Goal: Task Accomplishment & Management: Manage account settings

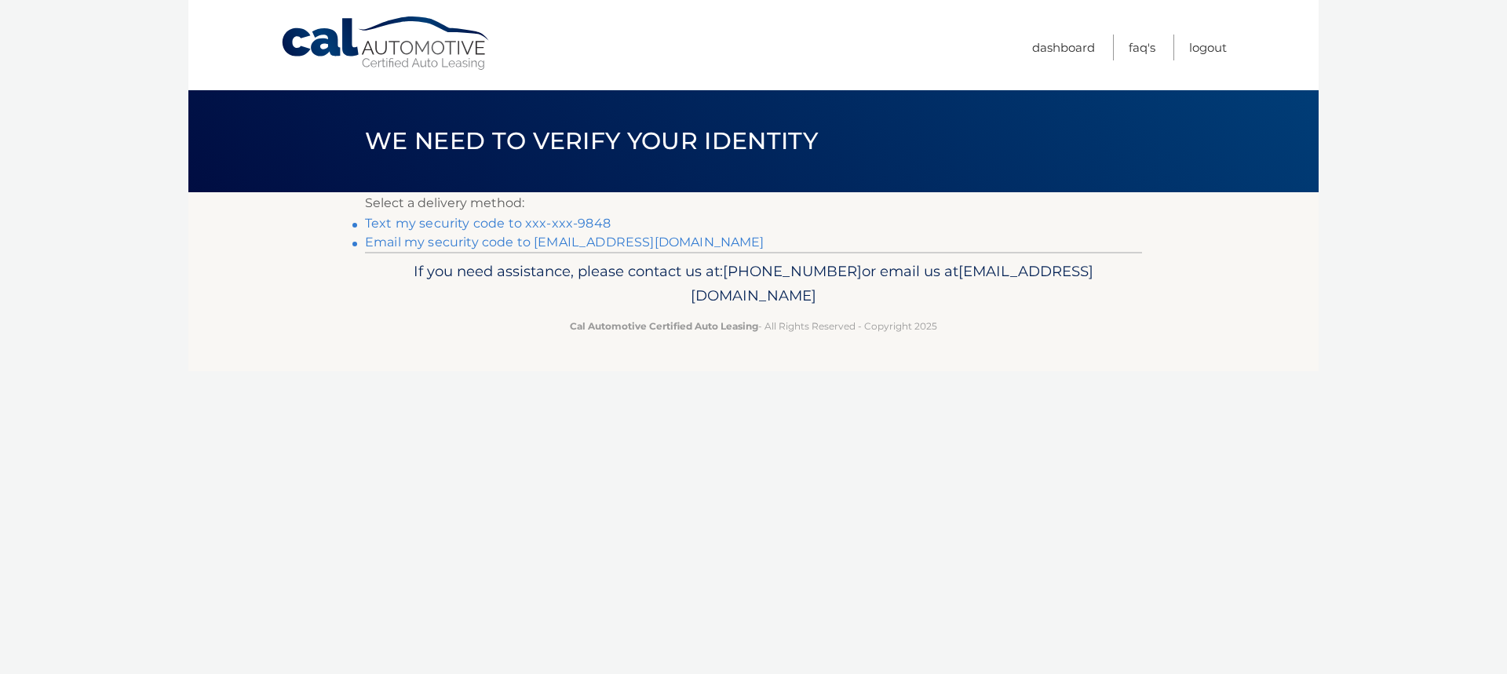
click at [485, 225] on link "Text my security code to xxx-xxx-9848" at bounding box center [488, 223] width 246 height 15
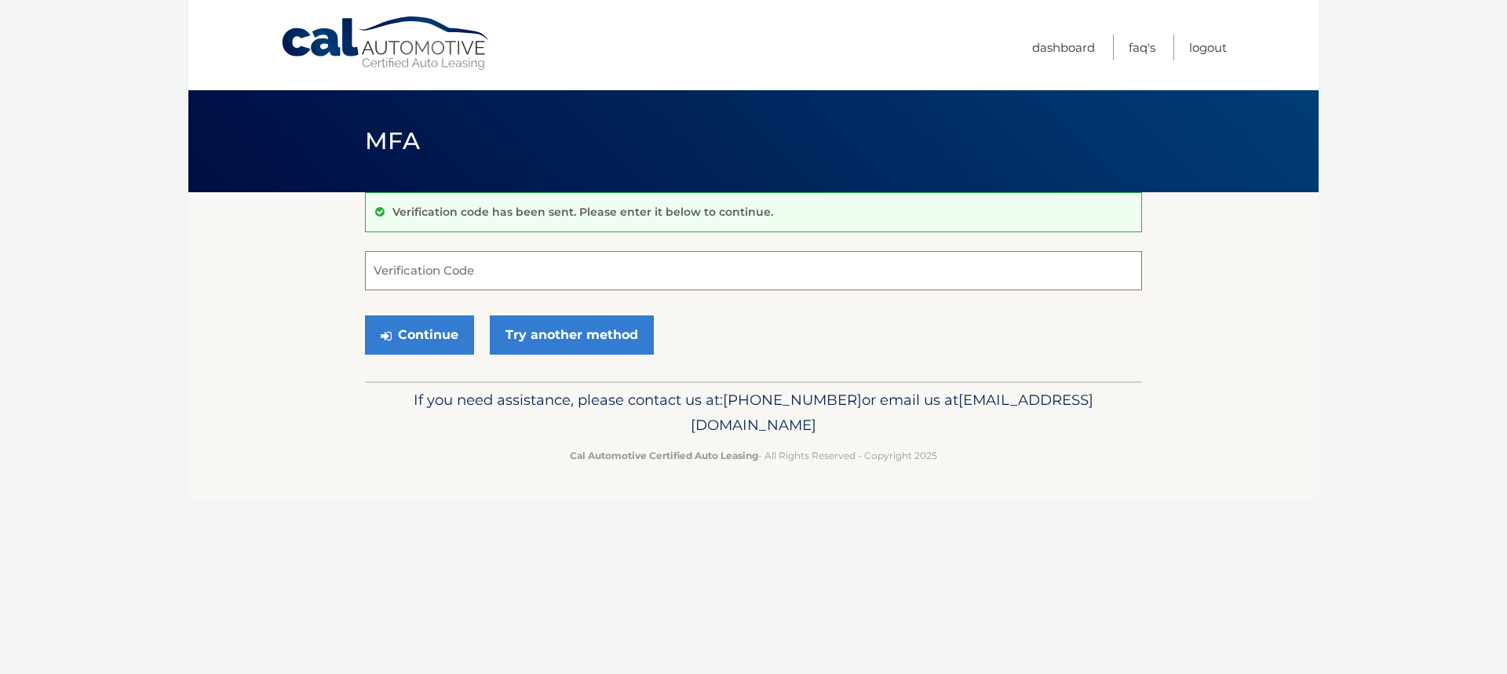
click at [467, 269] on input "Verification Code" at bounding box center [753, 270] width 777 height 39
type input "301086"
click at [422, 331] on button "Continue" at bounding box center [419, 335] width 109 height 39
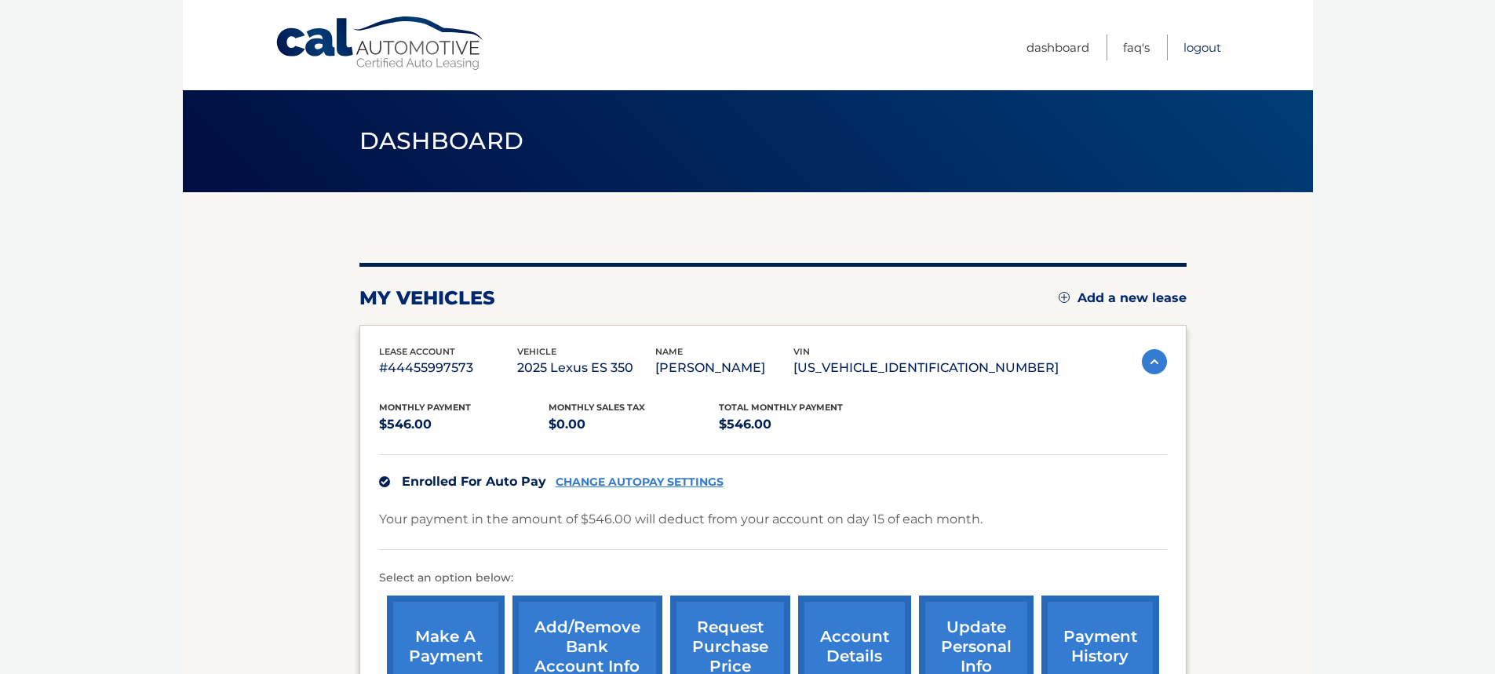
click at [1215, 41] on link "Logout" at bounding box center [1203, 48] width 38 height 26
